Goal: Find specific page/section: Find specific page/section

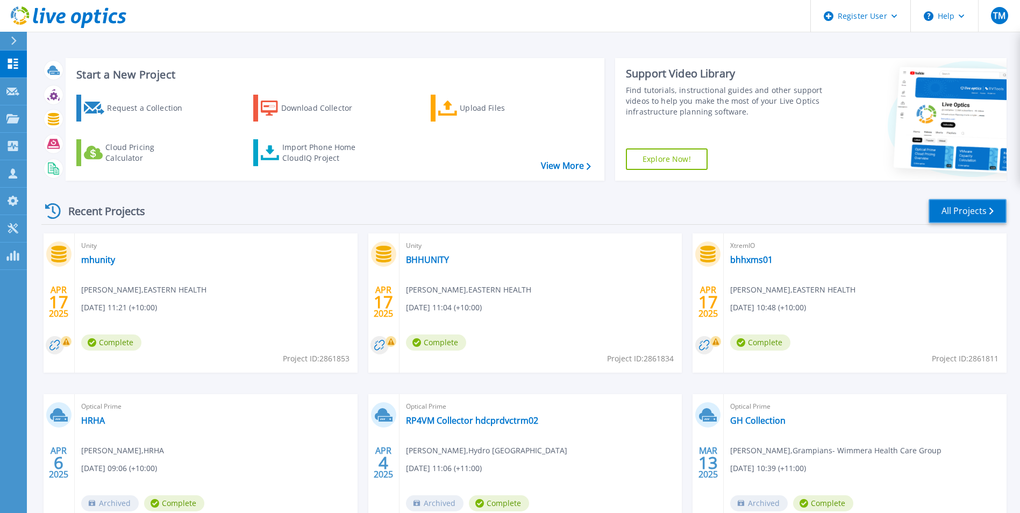
click at [978, 210] on link "All Projects" at bounding box center [967, 211] width 78 height 24
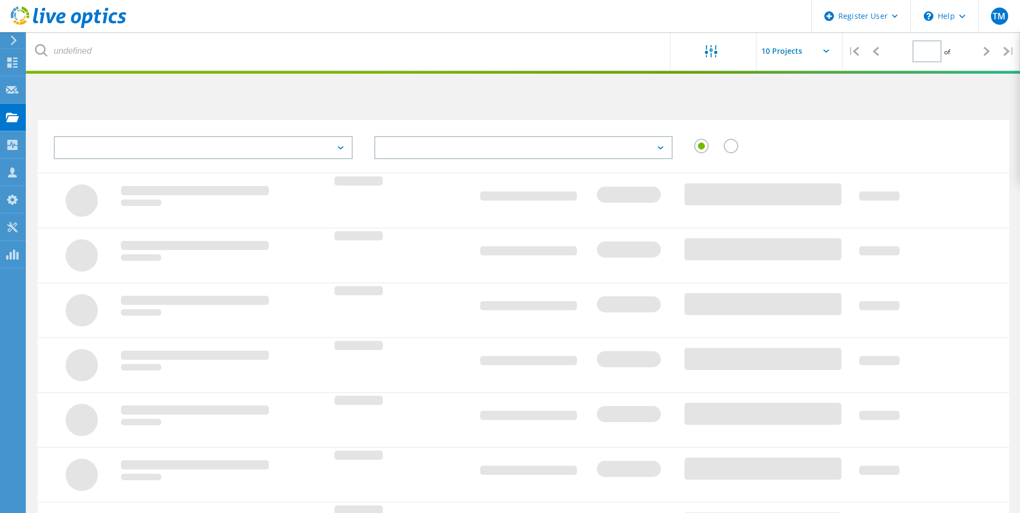
type input "1"
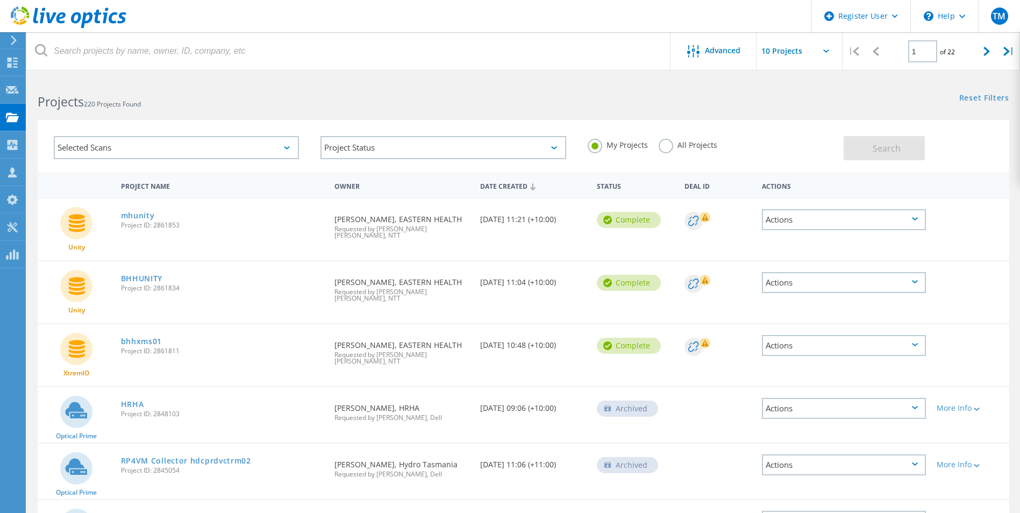
click at [693, 145] on label "All Projects" at bounding box center [688, 144] width 59 height 10
click at [0, 0] on input "All Projects" at bounding box center [0, 0] width 0 height 0
click at [893, 146] on span "Search" at bounding box center [886, 148] width 28 height 12
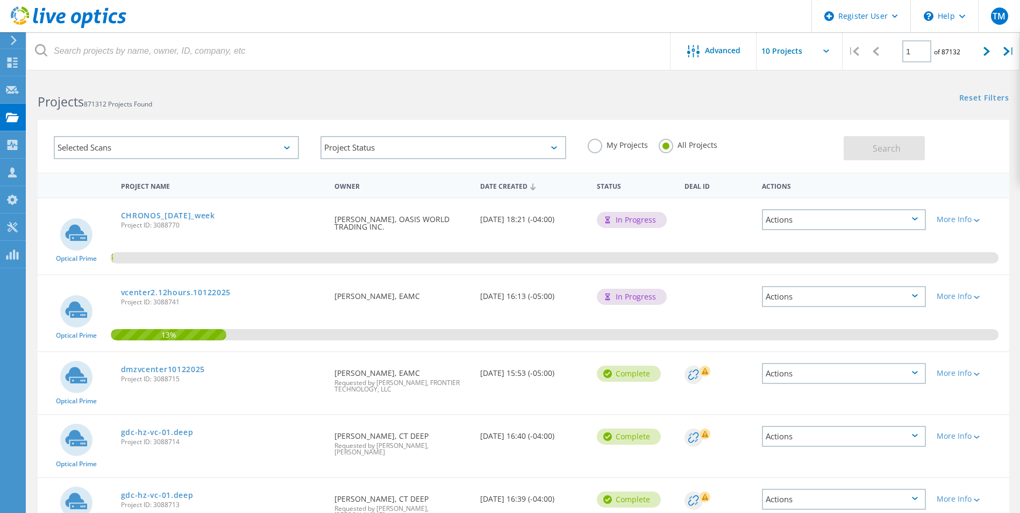
click at [600, 142] on label "My Projects" at bounding box center [618, 144] width 60 height 10
click at [0, 0] on input "My Projects" at bounding box center [0, 0] width 0 height 0
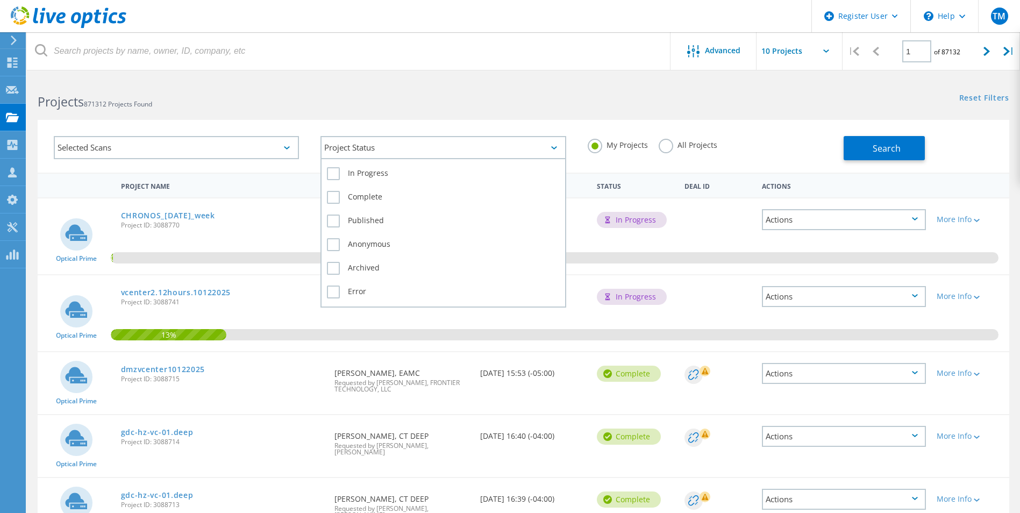
click at [560, 147] on div "Project Status" at bounding box center [442, 147] width 245 height 23
click at [332, 177] on label "In Progress" at bounding box center [443, 173] width 232 height 13
click at [0, 0] on input "In Progress" at bounding box center [0, 0] width 0 height 0
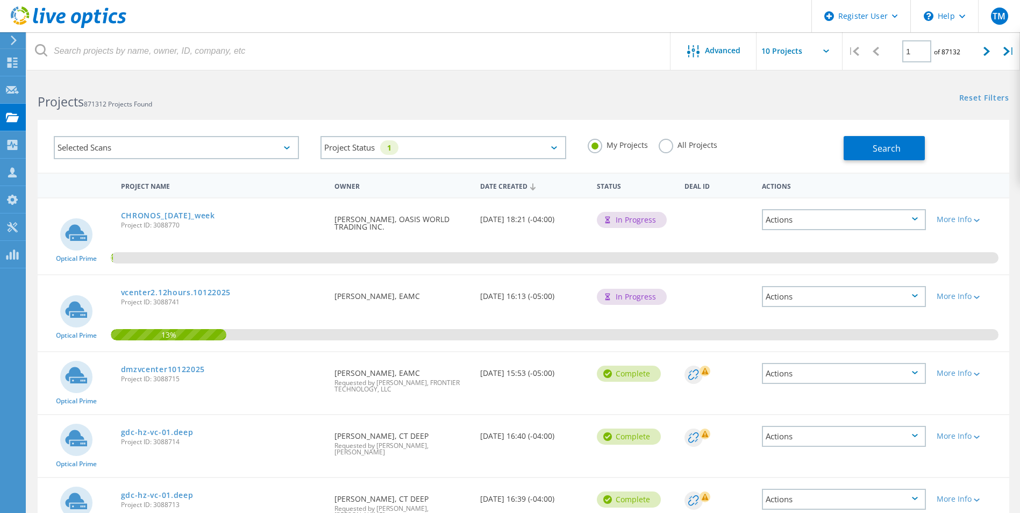
click at [664, 147] on label "All Projects" at bounding box center [688, 144] width 59 height 10
click at [0, 0] on input "All Projects" at bounding box center [0, 0] width 0 height 0
click at [884, 153] on span "Search" at bounding box center [886, 148] width 28 height 12
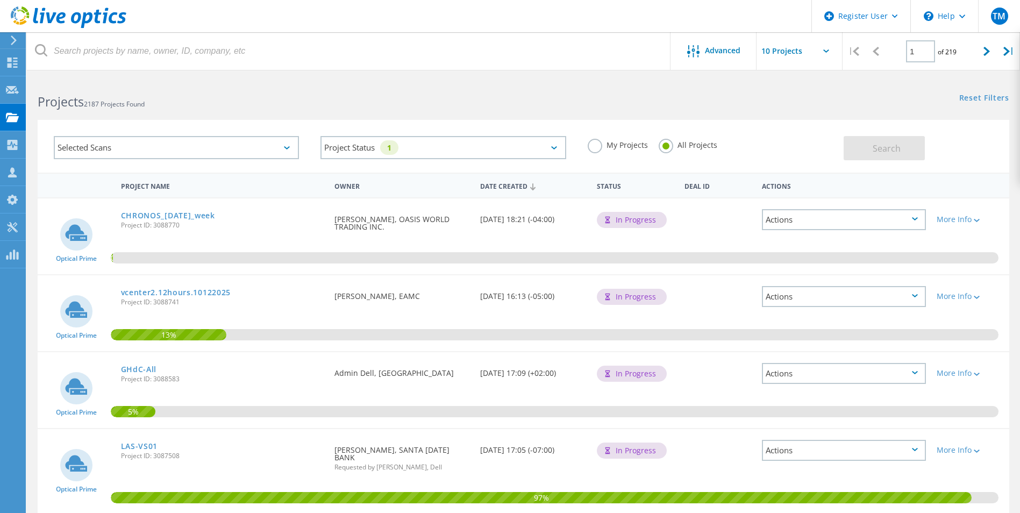
click at [783, 51] on input "text" at bounding box center [810, 51] width 108 height 38
click at [797, 131] on div "Show 40 Projects" at bounding box center [810, 133] width 106 height 18
type input "Show 40 Projects"
click at [35, 133] on div "Selected Scans Project Status 1 In Progress Complete Published Anonymous Archiv…" at bounding box center [523, 139] width 993 height 66
click at [623, 146] on label "My Projects" at bounding box center [618, 144] width 60 height 10
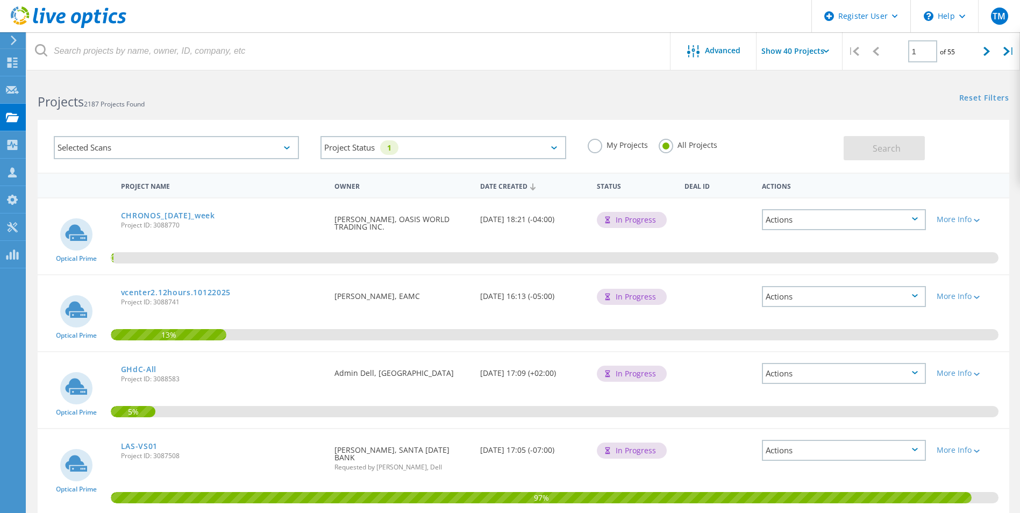
click at [0, 0] on input "My Projects" at bounding box center [0, 0] width 0 height 0
click at [682, 144] on label "All Projects" at bounding box center [688, 144] width 59 height 10
click at [0, 0] on input "All Projects" at bounding box center [0, 0] width 0 height 0
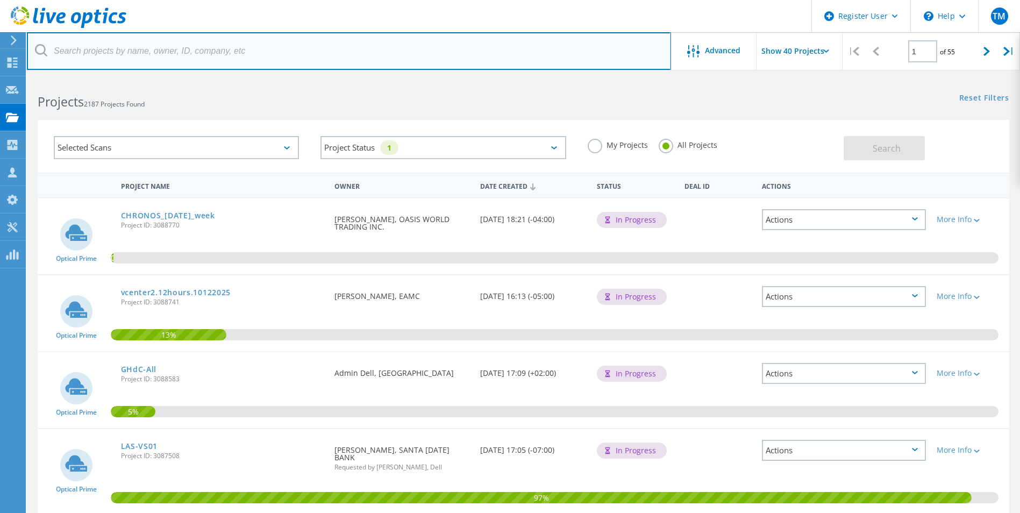
click at [287, 39] on input "text" at bounding box center [349, 51] width 644 height 38
type input "HRHA"
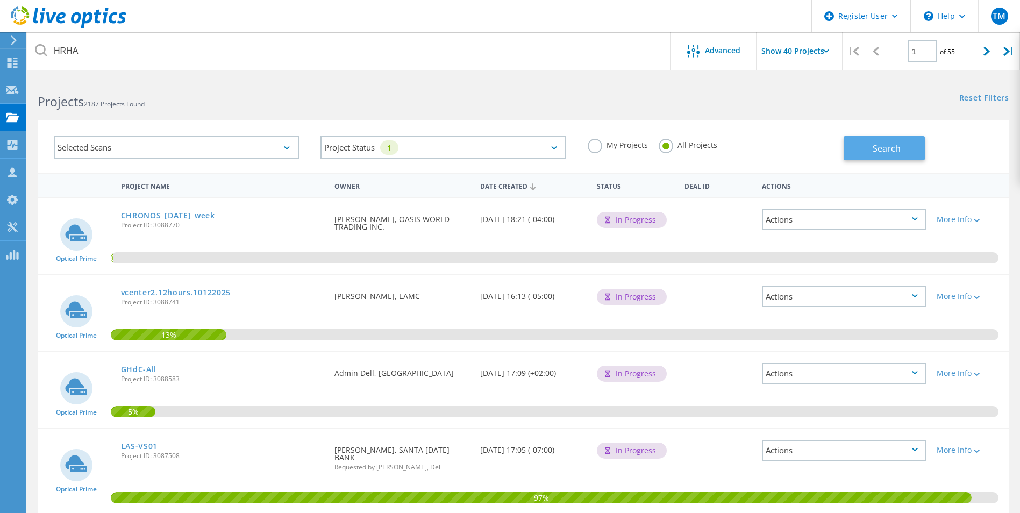
click at [892, 148] on span "Search" at bounding box center [886, 148] width 28 height 12
